Goal: Transaction & Acquisition: Purchase product/service

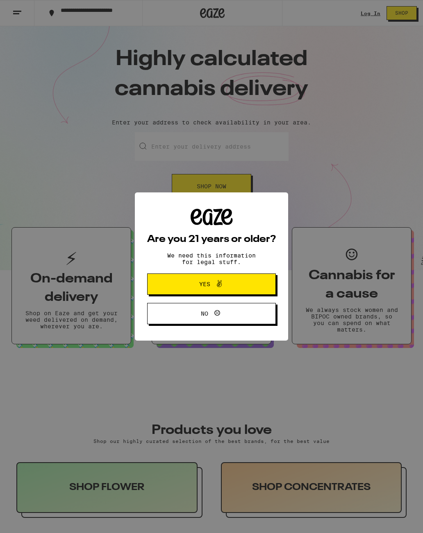
click at [257, 281] on button "Yes" at bounding box center [211, 284] width 129 height 21
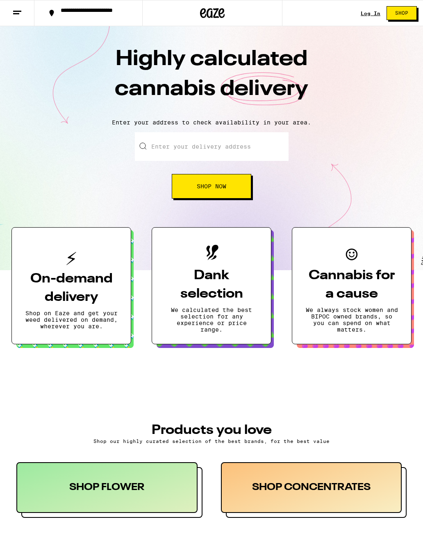
click at [252, 148] on input "Enter your delivery address" at bounding box center [212, 146] width 154 height 29
click at [241, 189] on button "Shop Now" at bounding box center [211, 186] width 79 height 25
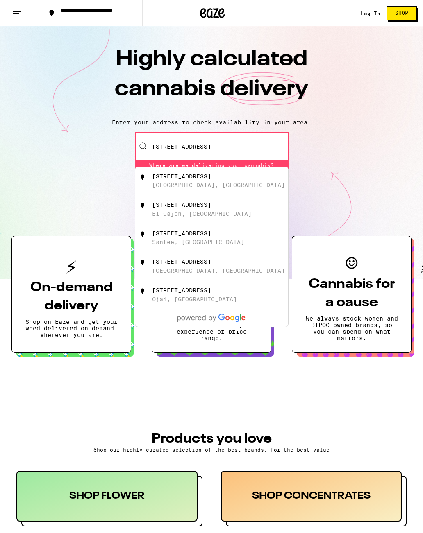
click at [257, 183] on div "[STREET_ADDRESS]" at bounding box center [225, 181] width 146 height 16
type input "[STREET_ADDRESS]"
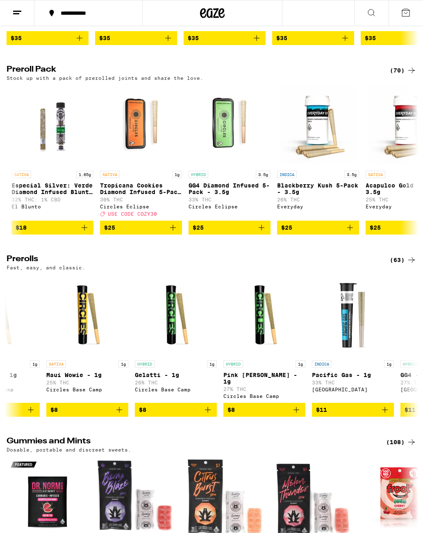
scroll to position [0, 84]
click at [120, 195] on p "Tropicana Cookies Diamond Infused 5-Pack - 3.5g" at bounding box center [140, 188] width 82 height 13
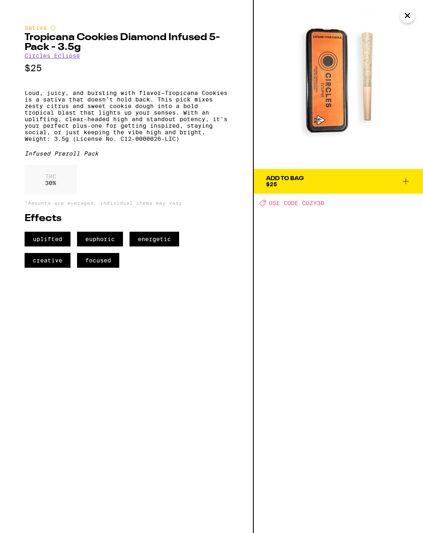
click at [305, 203] on span "USE CODE COZY30" at bounding box center [296, 203] width 55 height 7
click at [410, 179] on icon at bounding box center [405, 181] width 10 height 10
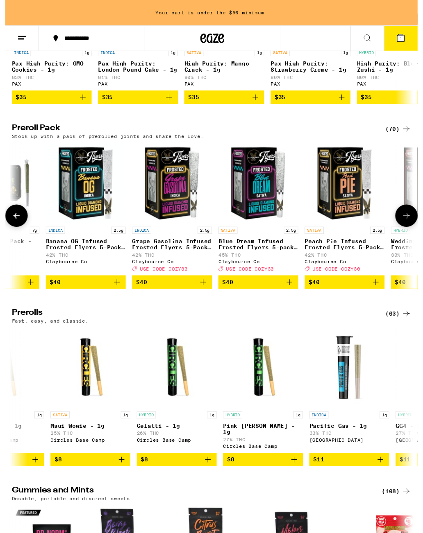
scroll to position [0, 3856]
click at [384, 294] on icon "Add to bag" at bounding box center [380, 290] width 10 height 10
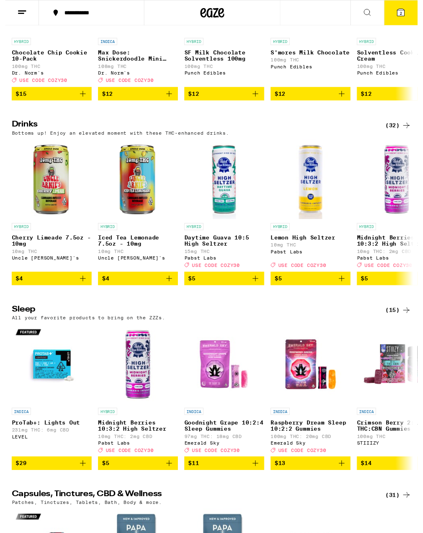
scroll to position [0, 0]
click at [164, 291] on icon "Add to bag" at bounding box center [168, 286] width 10 height 10
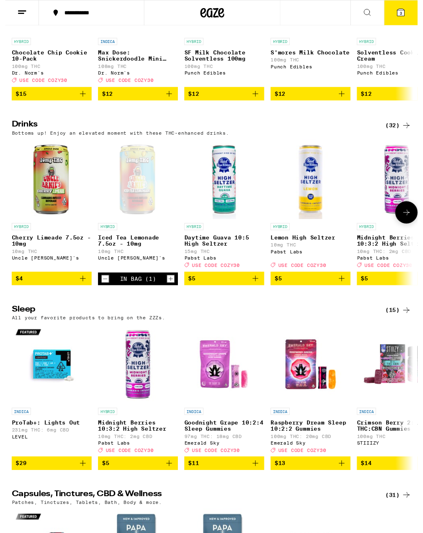
click at [82, 291] on icon "Add to bag" at bounding box center [80, 286] width 10 height 10
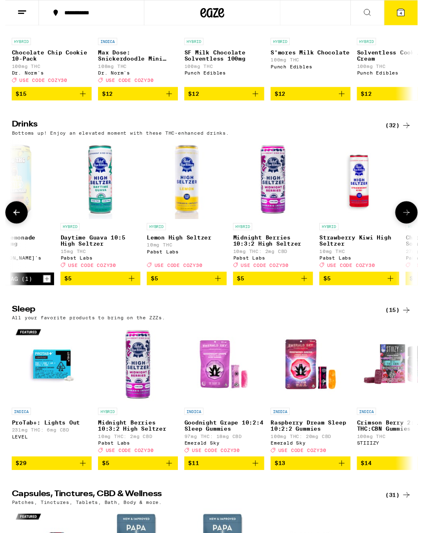
scroll to position [0, 131]
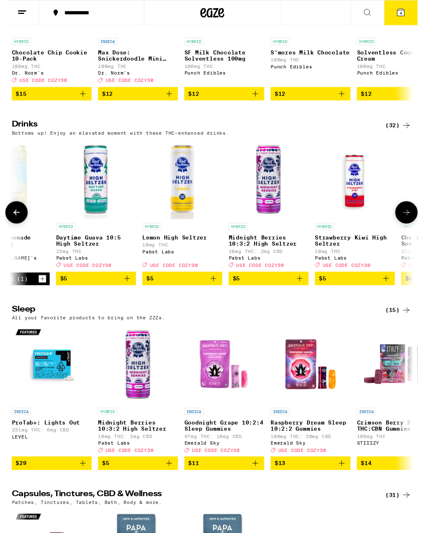
click at [121, 291] on icon "Add to bag" at bounding box center [125, 286] width 10 height 10
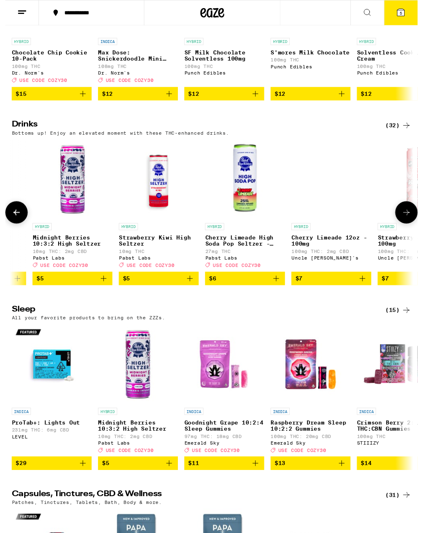
scroll to position [0, 333]
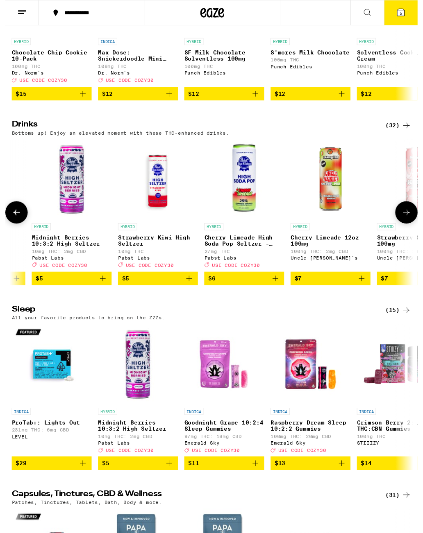
click at [187, 291] on icon "Add to bag" at bounding box center [188, 286] width 10 height 10
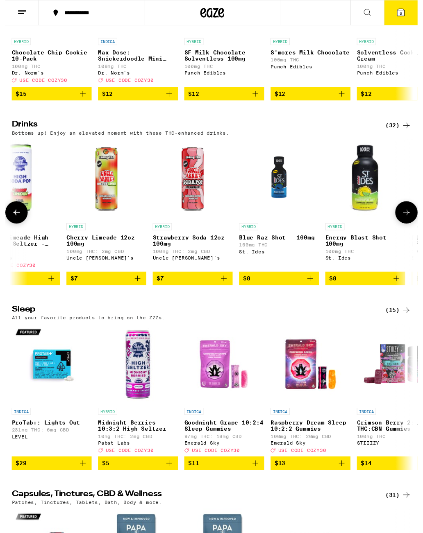
click at [401, 21] on button "6" at bounding box center [405, 12] width 34 height 25
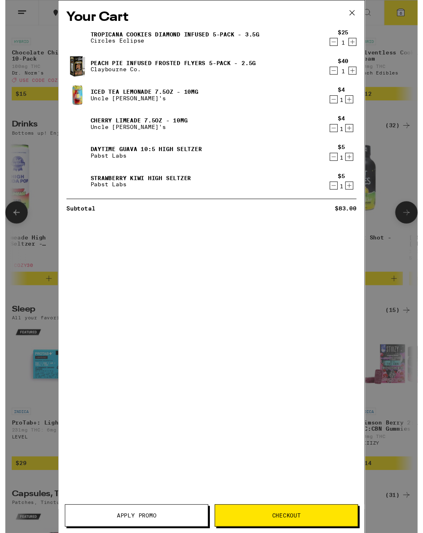
scroll to position [0, 566]
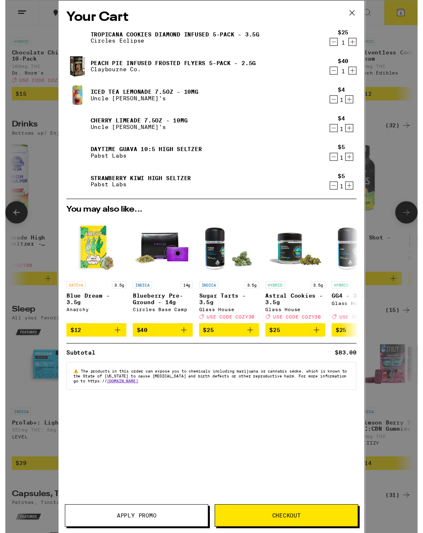
click at [184, 525] on button "Apply Promo" at bounding box center [134, 529] width 147 height 23
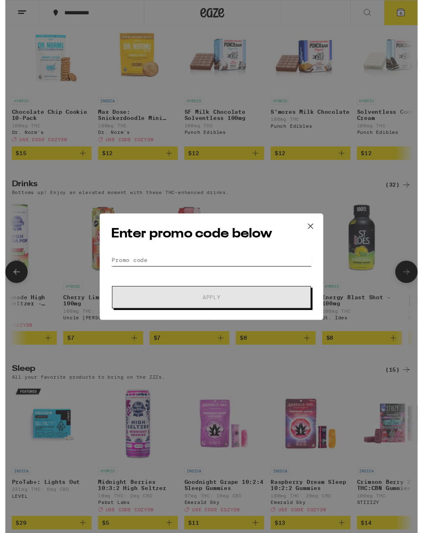
click at [127, 268] on input "Promo Code" at bounding box center [212, 267] width 206 height 12
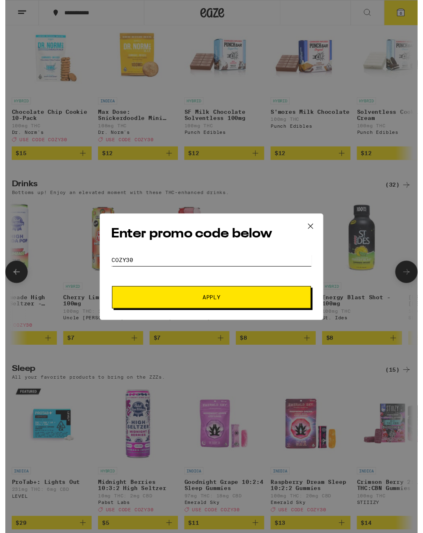
type input "Cozy30"
click at [290, 299] on button "Apply" at bounding box center [211, 305] width 204 height 23
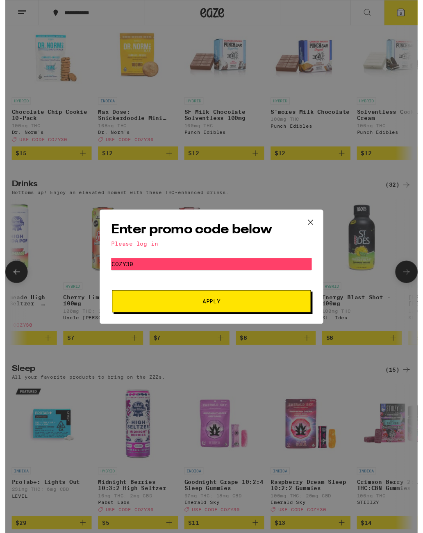
click at [284, 314] on button "Apply" at bounding box center [211, 309] width 204 height 23
click at [315, 226] on icon at bounding box center [313, 228] width 12 height 12
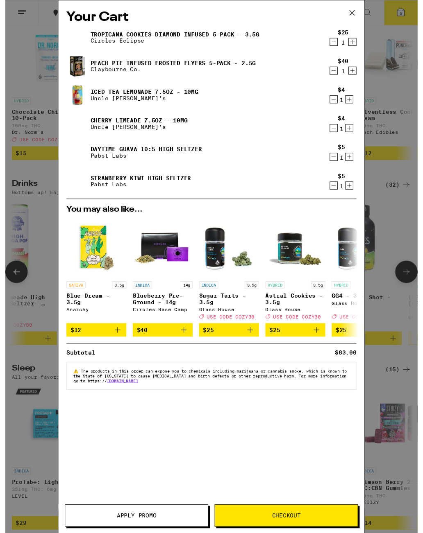
click at [330, 532] on button "Checkout" at bounding box center [288, 529] width 147 height 23
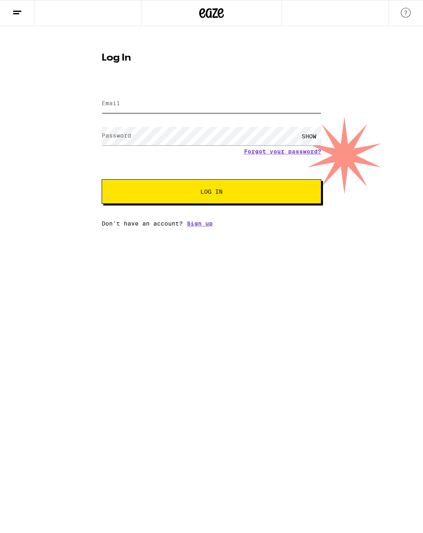
click at [288, 108] on input "Email" at bounding box center [211, 104] width 219 height 18
type input "[EMAIL_ADDRESS][DOMAIN_NAME]"
click at [211, 193] on button "Log In" at bounding box center [211, 191] width 219 height 25
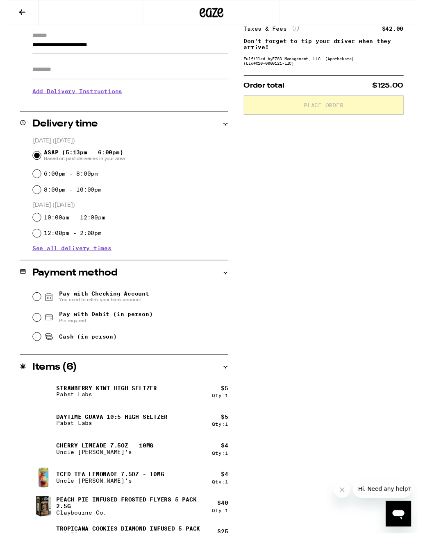
scroll to position [136, 0]
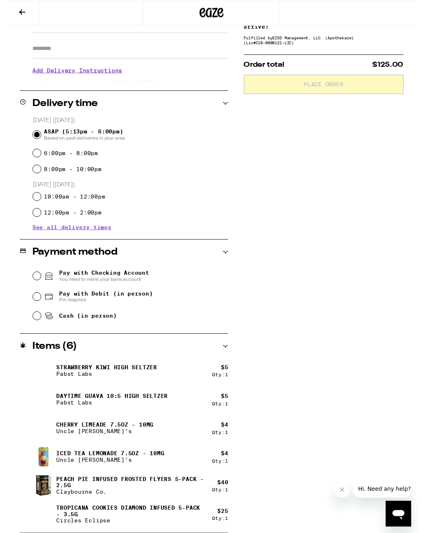
click at [30, 307] on input "Pay with Debit (in person) Pin required" at bounding box center [32, 305] width 8 height 8
radio input "true"
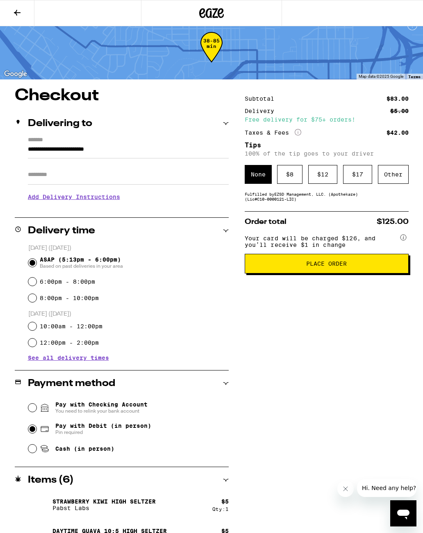
scroll to position [0, 0]
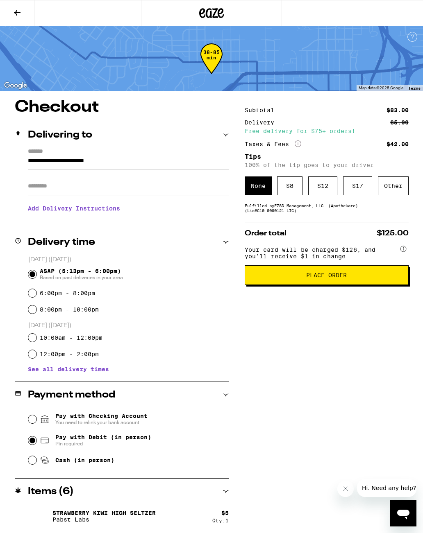
click at [316, 195] on div "$ 12" at bounding box center [322, 185] width 29 height 19
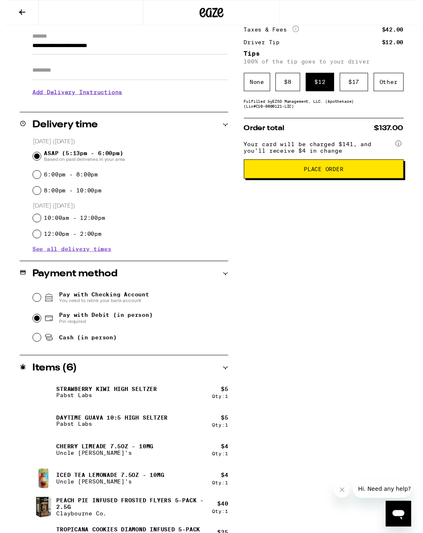
scroll to position [114, 0]
click at [390, 183] on button "Place Order" at bounding box center [326, 173] width 164 height 20
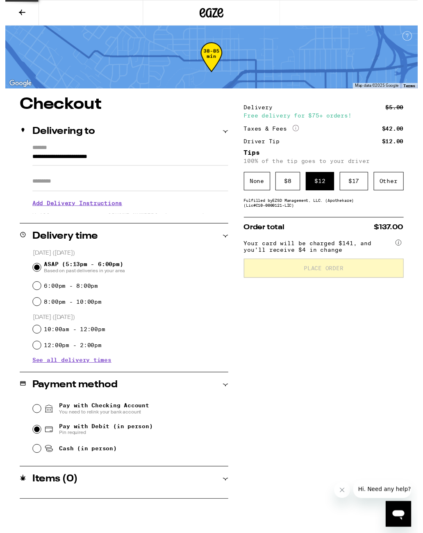
scroll to position [0, 0]
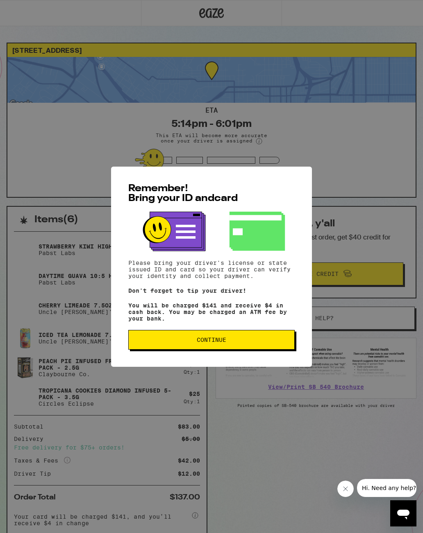
click at [283, 343] on span "Continue" at bounding box center [211, 340] width 152 height 6
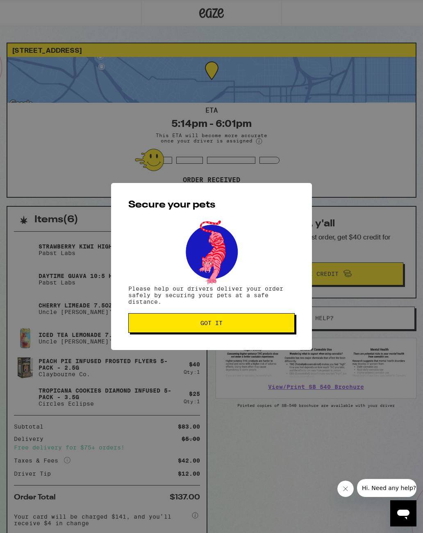
click at [285, 331] on button "Got it" at bounding box center [211, 323] width 166 height 20
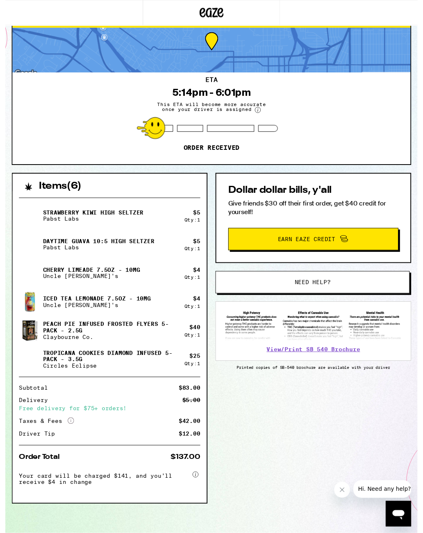
scroll to position [36, 0]
